Goal: Task Accomplishment & Management: Manage account settings

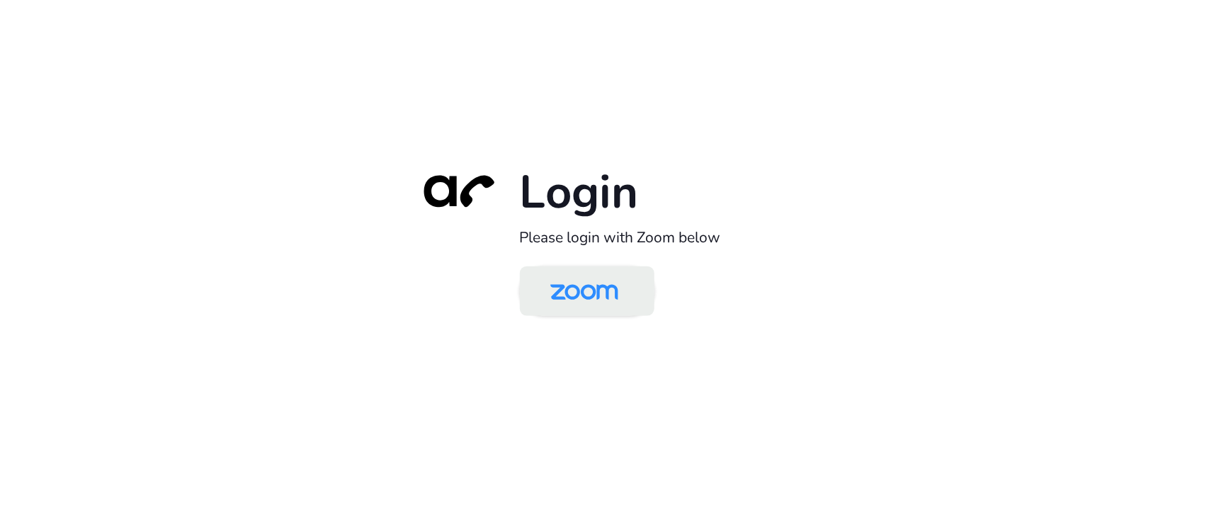
click at [533, 303] on link at bounding box center [587, 291] width 135 height 50
click at [612, 283] on img at bounding box center [584, 292] width 98 height 46
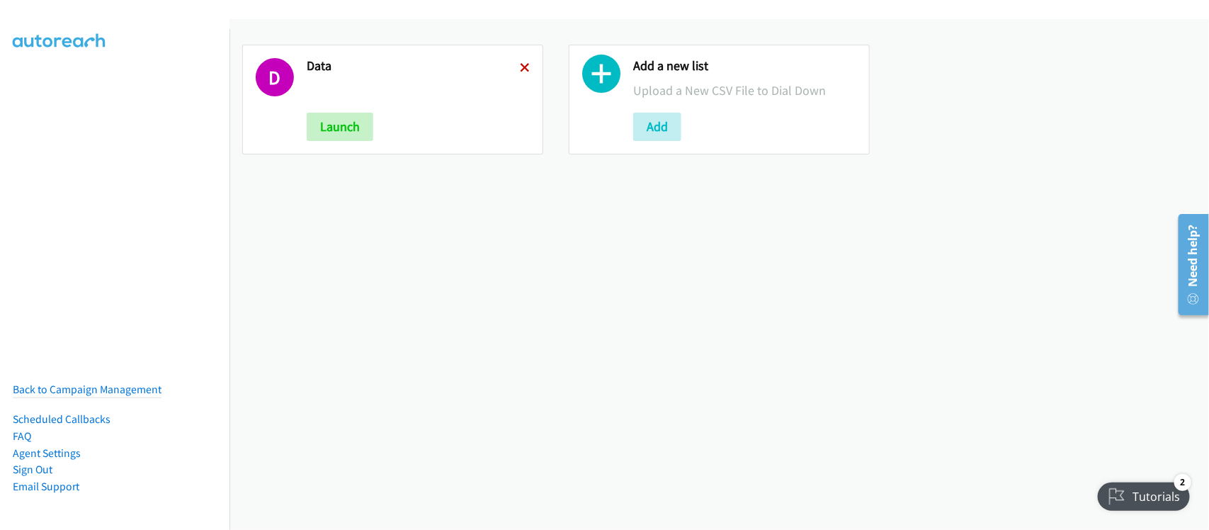
click at [520, 68] on icon at bounding box center [525, 69] width 10 height 10
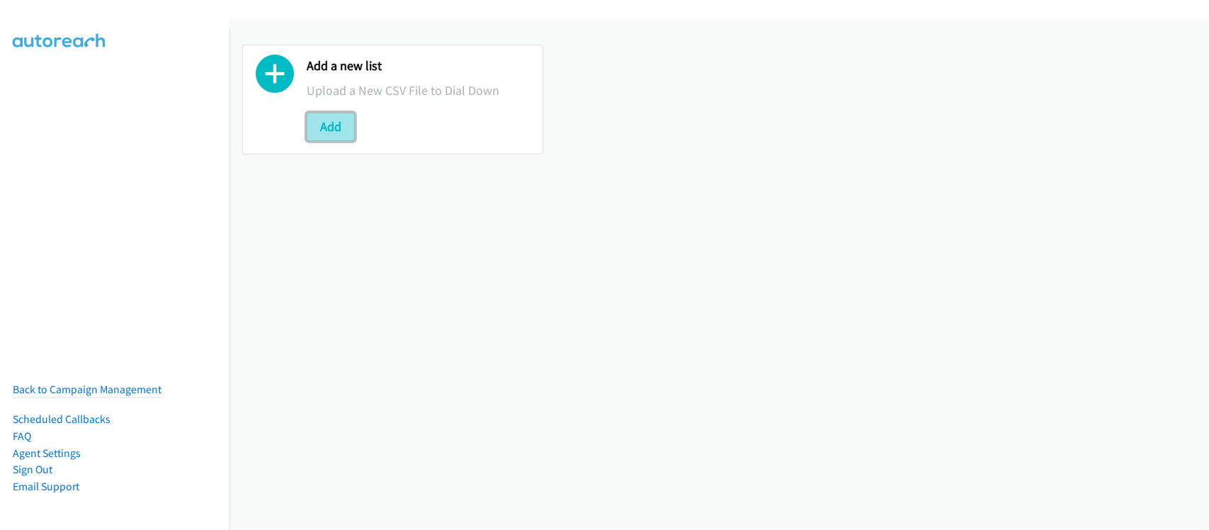
click at [331, 129] on button "Add" at bounding box center [331, 127] width 48 height 28
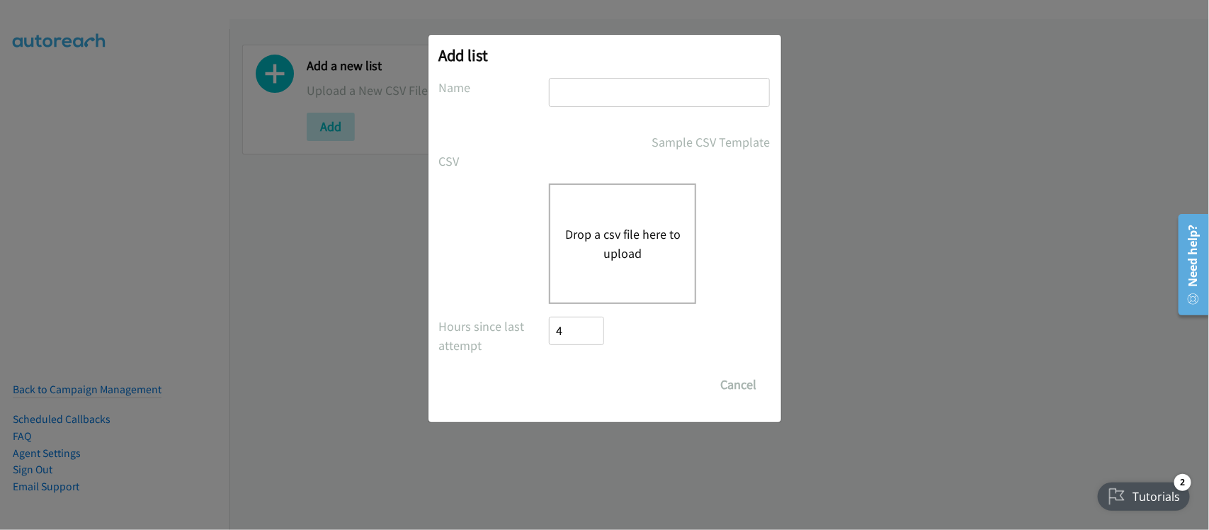
click at [597, 87] on input "text" at bounding box center [659, 92] width 221 height 29
type input "DATA"
click at [635, 249] on button "Drop a csv file here to upload" at bounding box center [622, 243] width 116 height 38
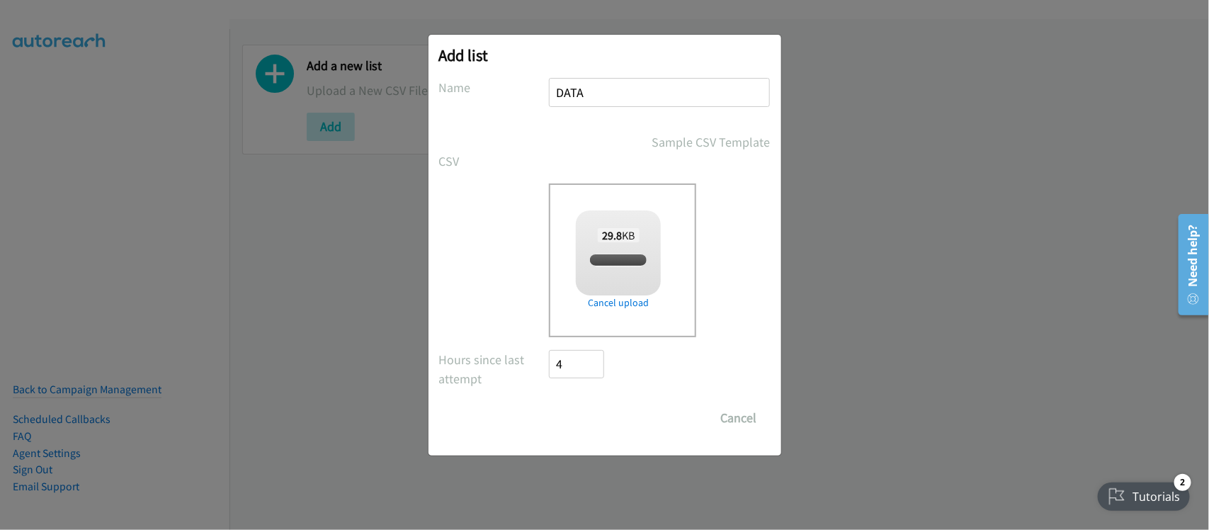
checkbox input "true"
click at [568, 406] on input "Save List" at bounding box center [586, 418] width 74 height 28
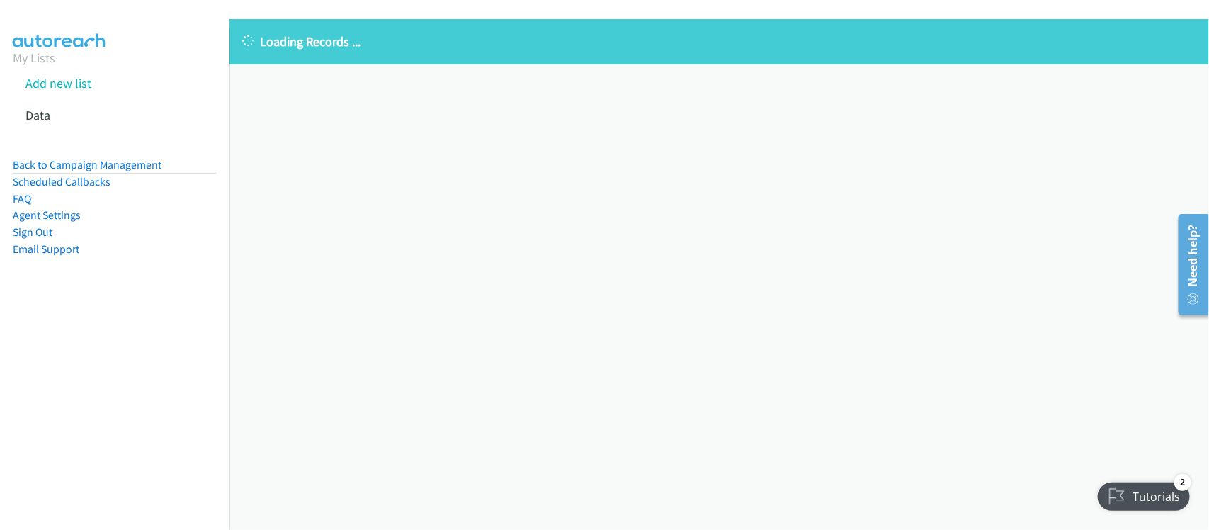
click at [358, 214] on div "Loading Records ... Sorry, something went wrong please try again." at bounding box center [718, 274] width 979 height 511
